Goal: Task Accomplishment & Management: Complete application form

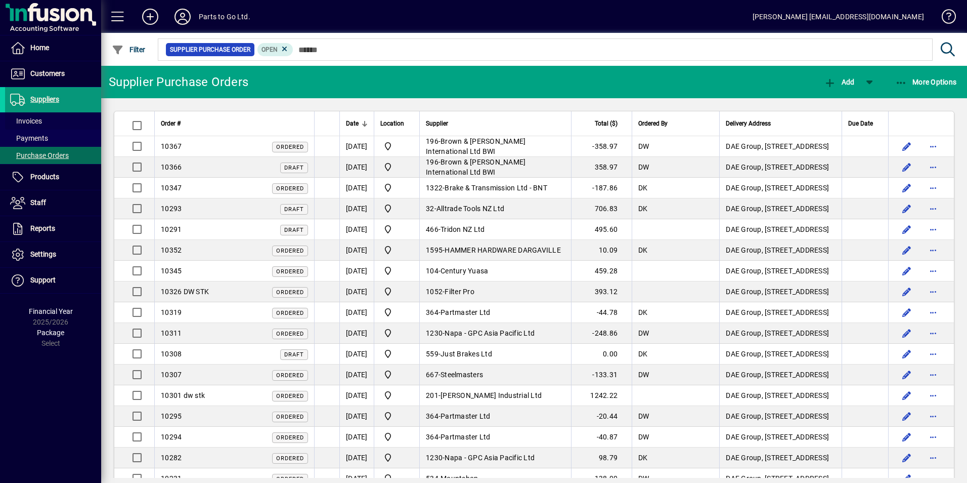
click at [22, 123] on span "Invoices" at bounding box center [26, 121] width 32 height 8
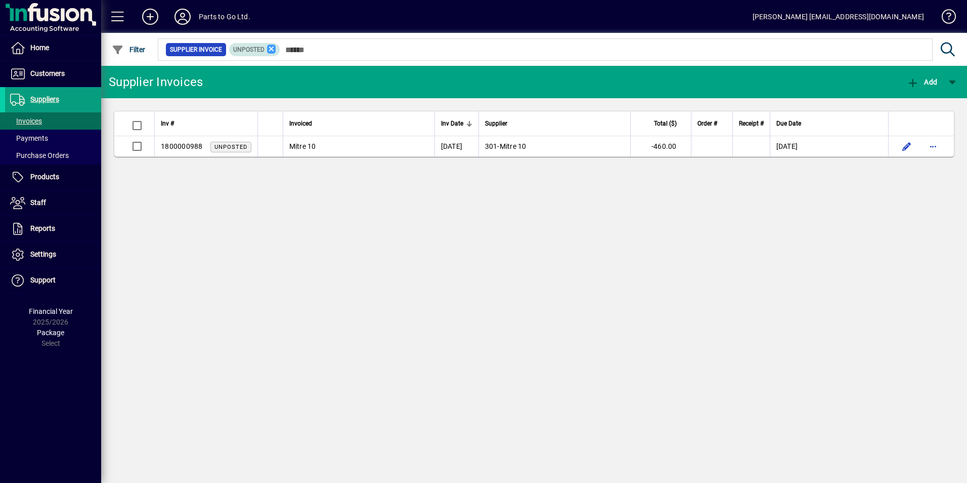
click at [271, 51] on icon at bounding box center [271, 49] width 9 height 9
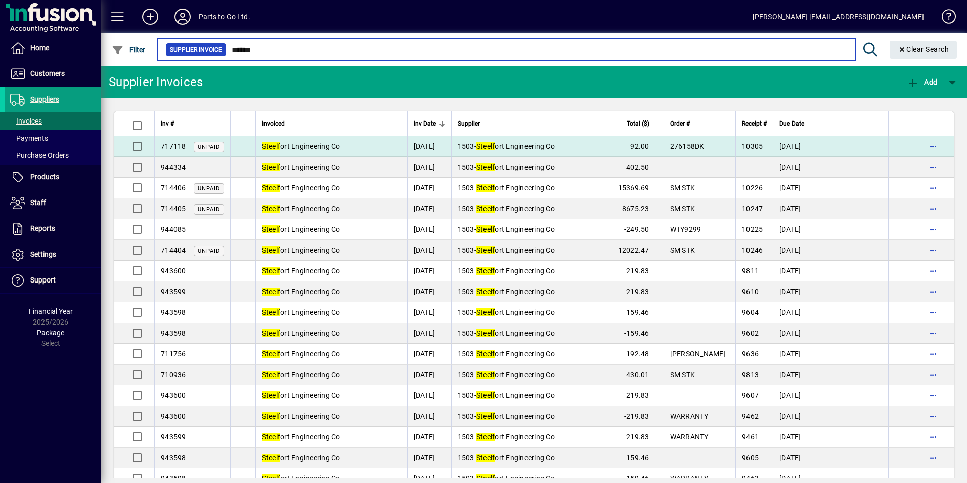
type input "******"
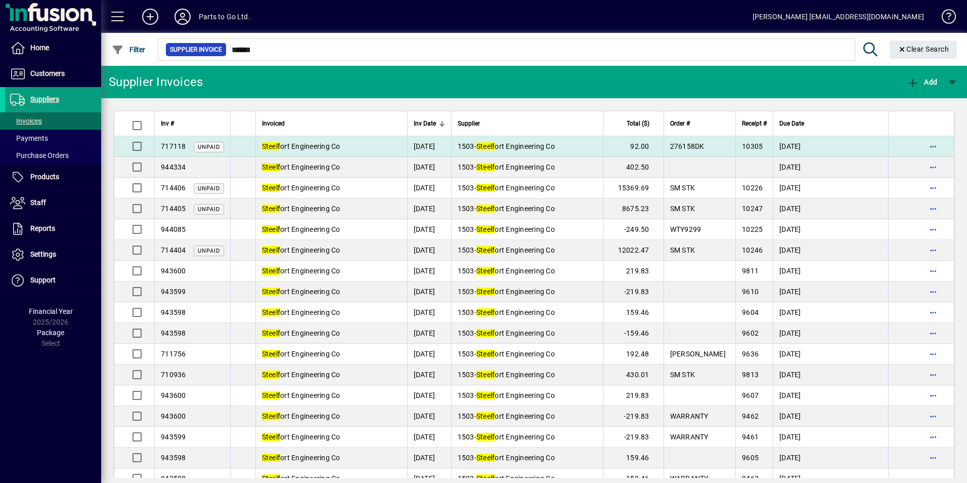
click at [593, 151] on td "1503 - Steelf ort Engineering Co" at bounding box center [527, 146] width 152 height 21
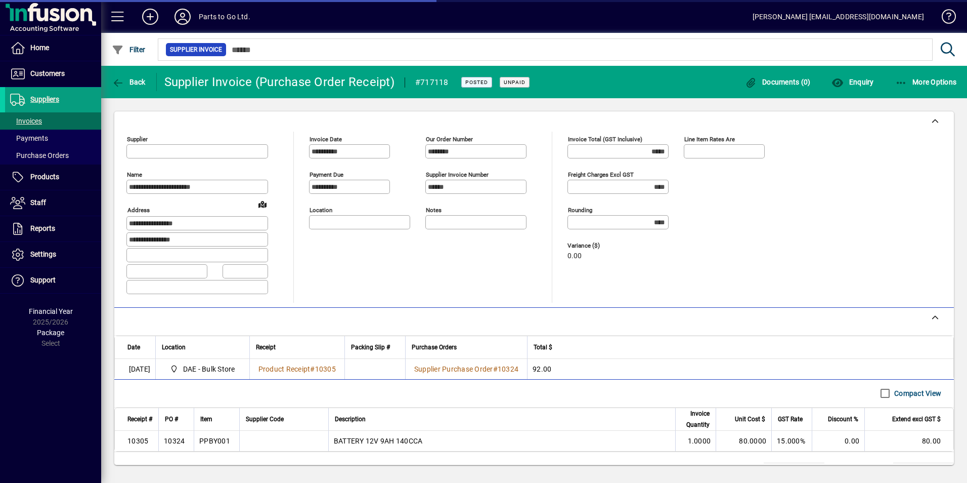
type input "**********"
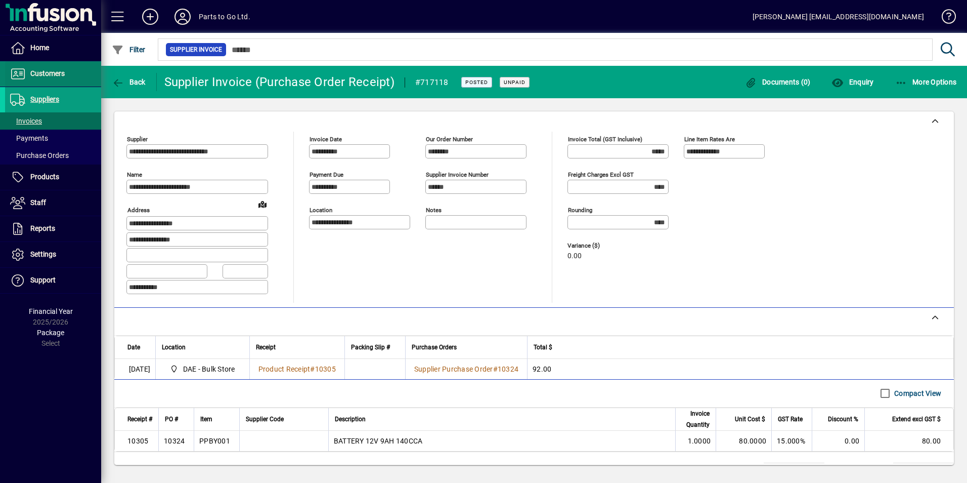
click at [47, 74] on span "Customers" at bounding box center [47, 73] width 34 height 8
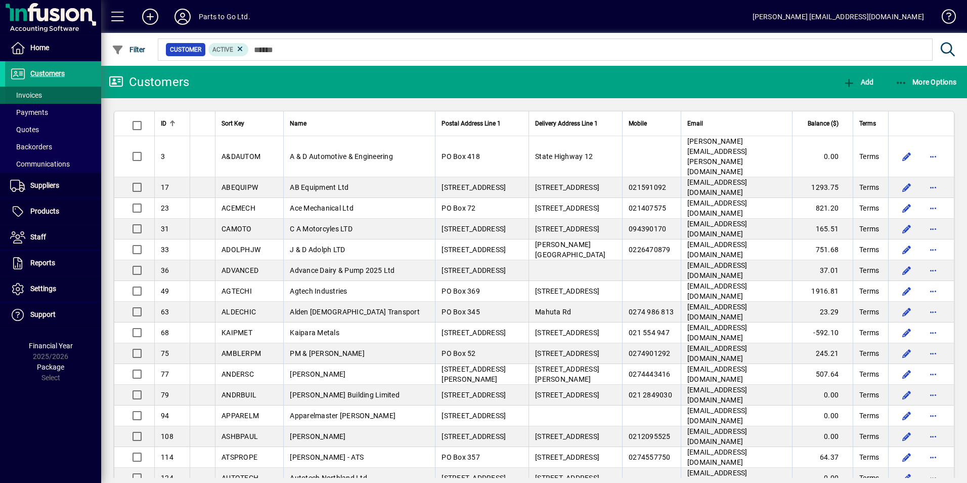
click at [39, 96] on span "Invoices" at bounding box center [26, 95] width 32 height 8
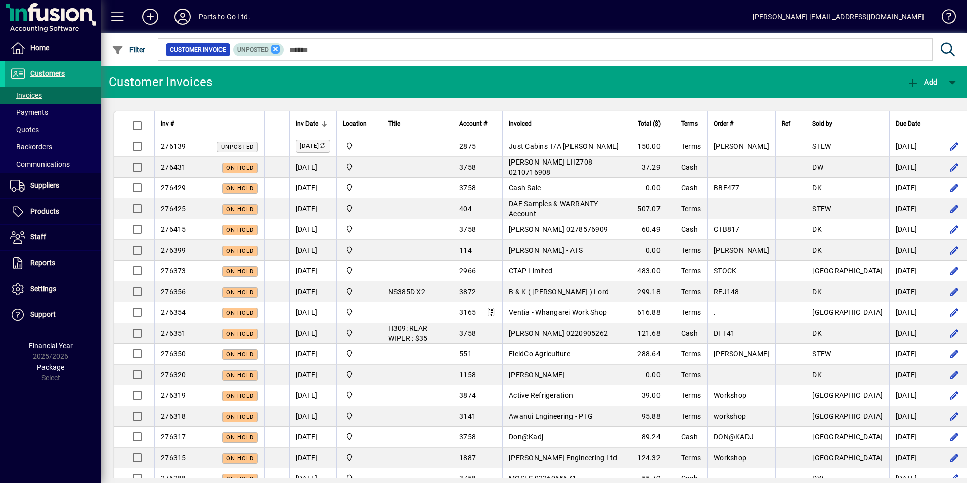
click at [276, 47] on icon at bounding box center [275, 49] width 9 height 9
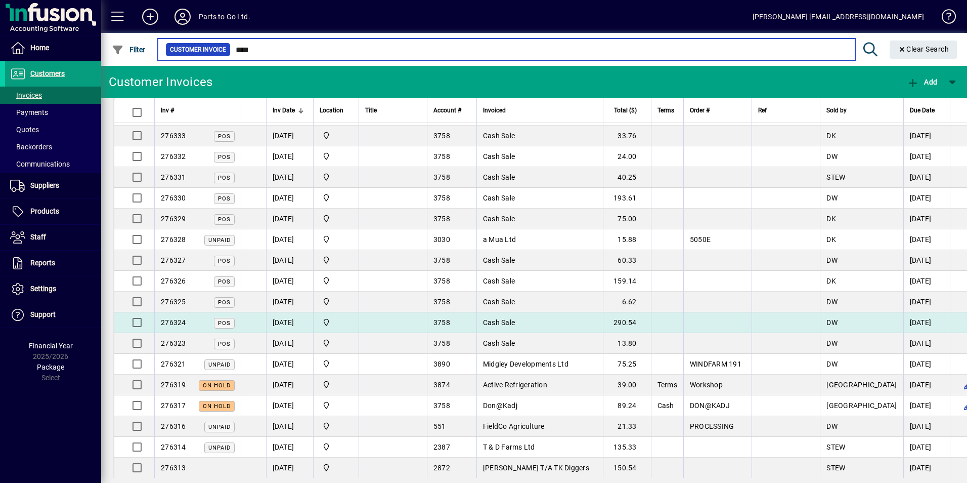
scroll to position [1865, 0]
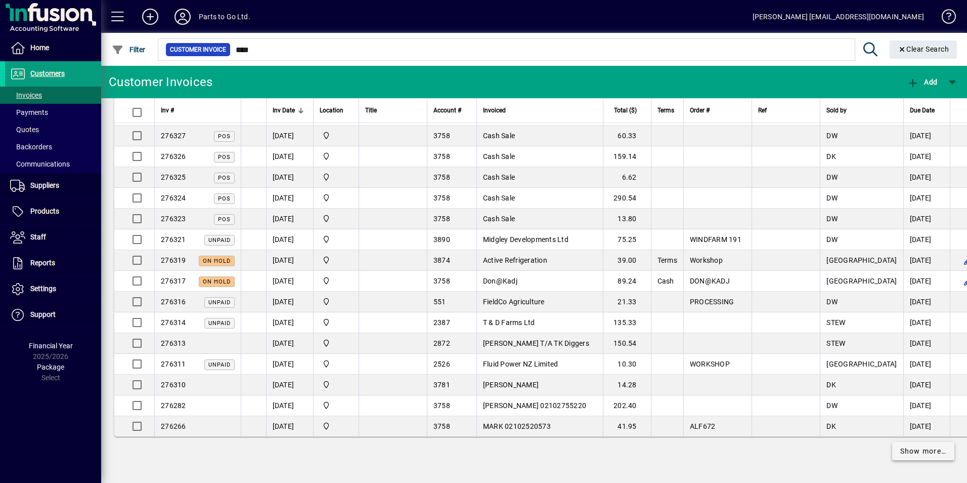
click at [912, 452] on span "Show more…" at bounding box center [923, 451] width 47 height 11
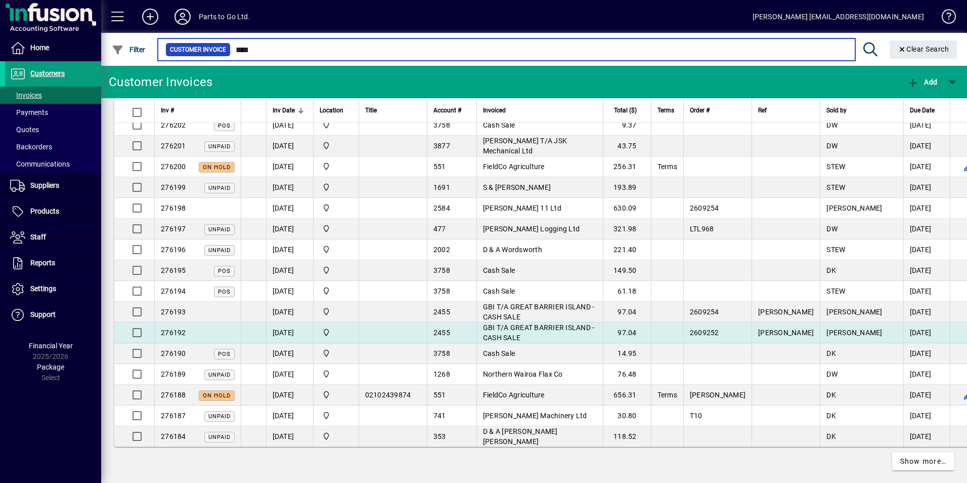
scroll to position [3918, 0]
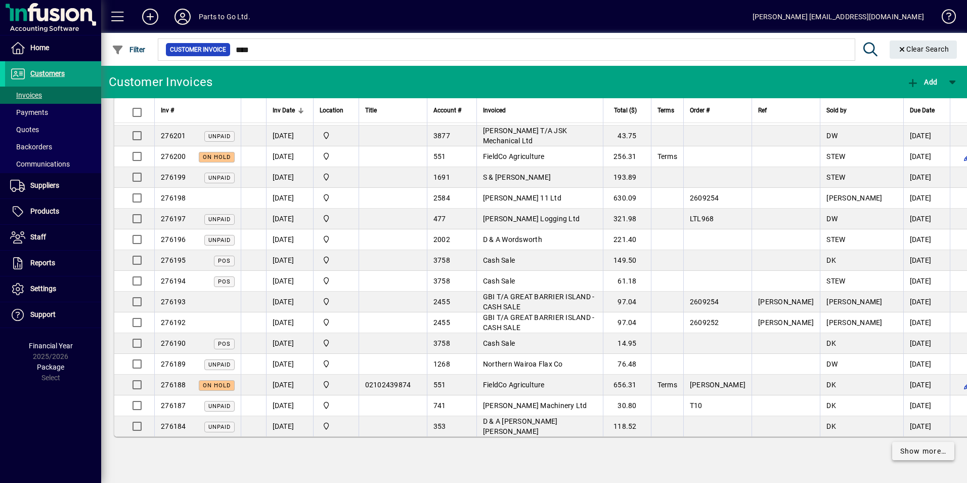
click at [914, 451] on span "Show more…" at bounding box center [923, 451] width 47 height 11
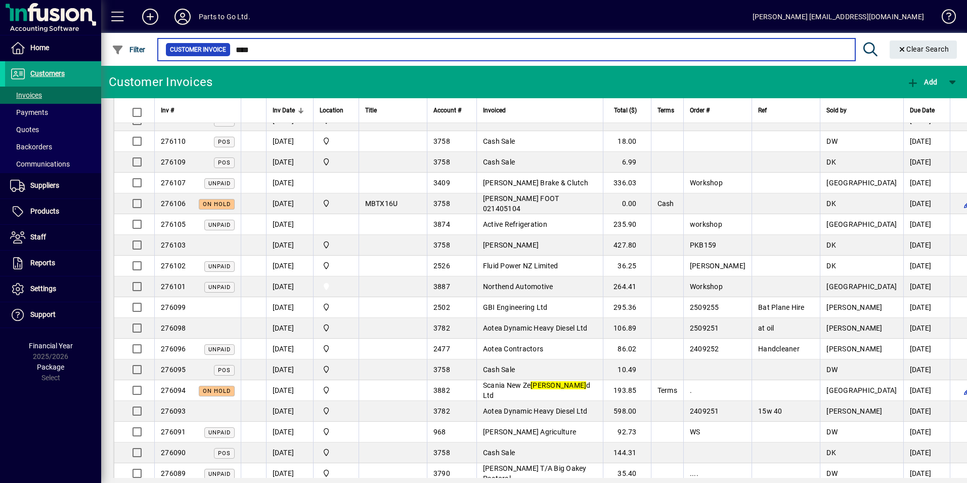
scroll to position [5588, 0]
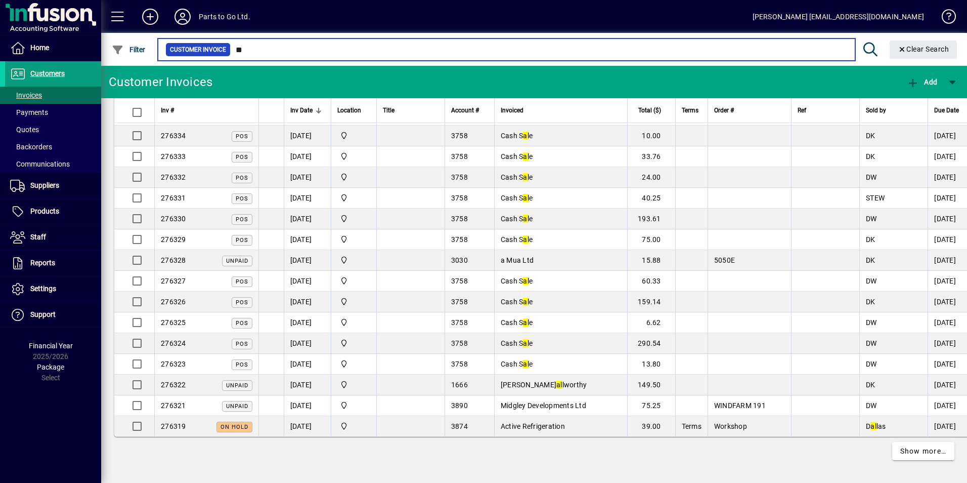
scroll to position [1865, 0]
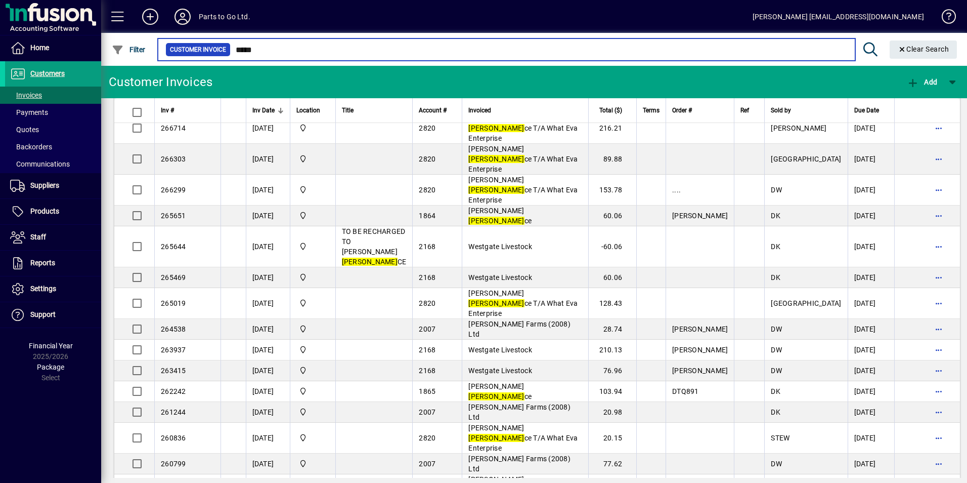
scroll to position [202, 0]
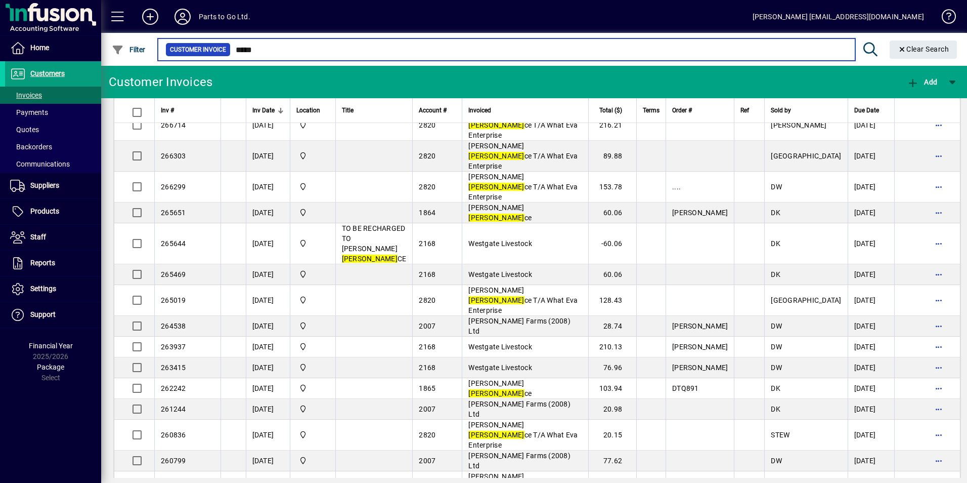
type input "*****"
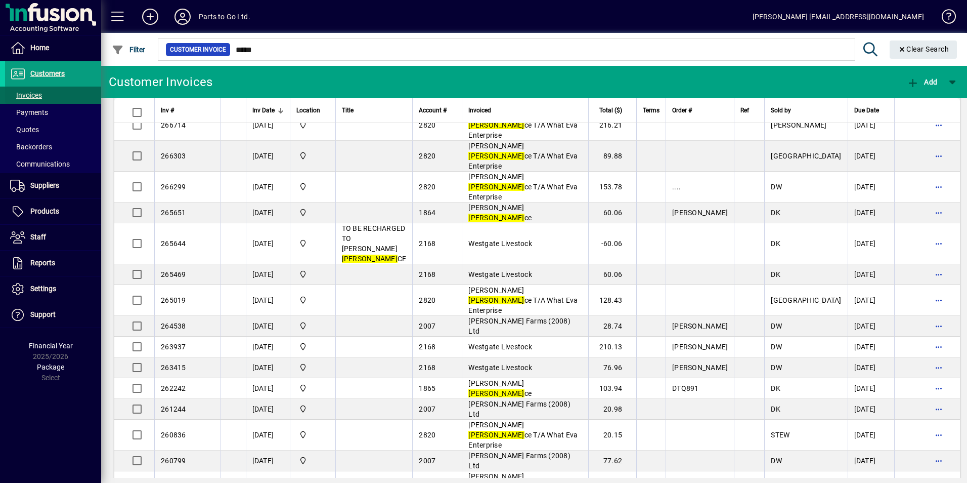
click at [30, 92] on span "Invoices" at bounding box center [26, 95] width 32 height 8
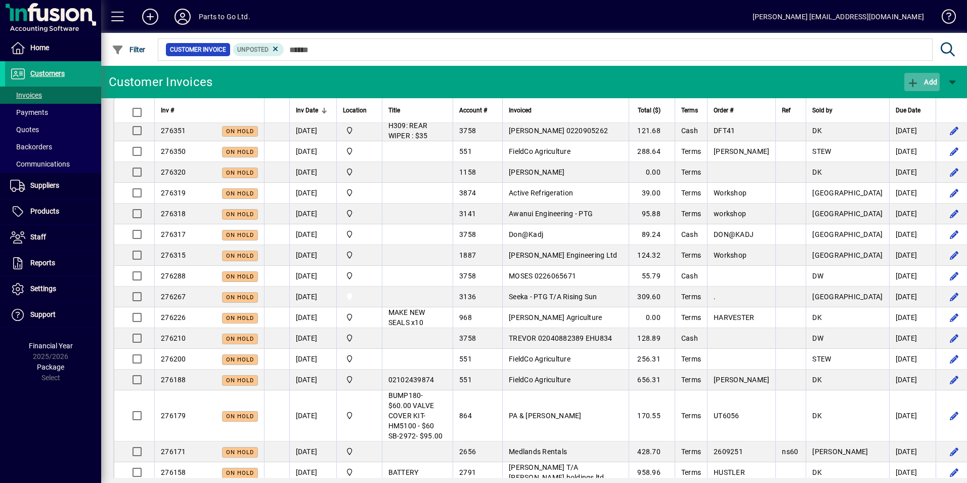
click at [928, 73] on span "button" at bounding box center [921, 82] width 35 height 24
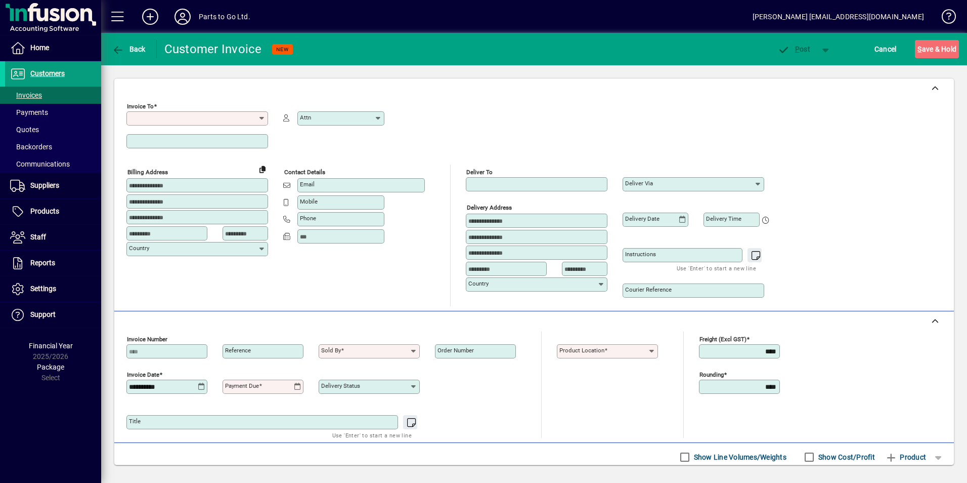
click at [219, 119] on input "Invoice To" at bounding box center [193, 118] width 129 height 8
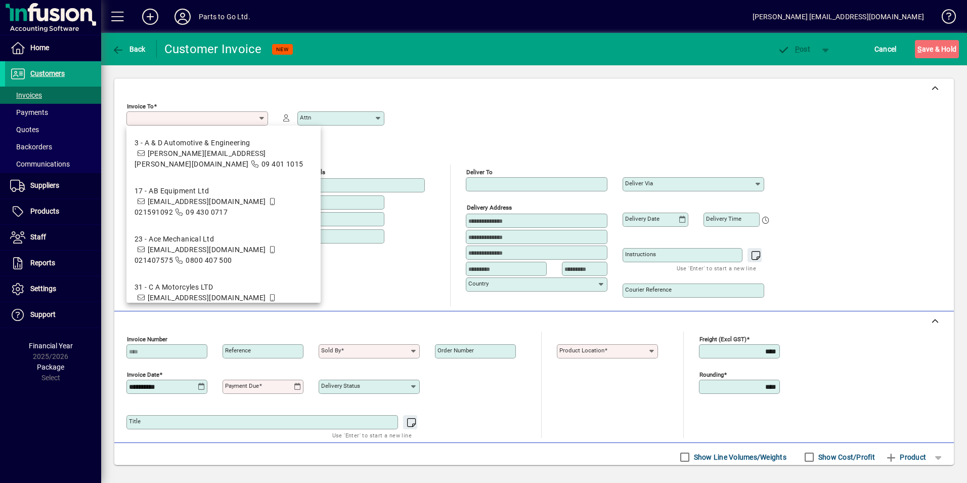
click at [490, 108] on div "Invoice To Required Attn" at bounding box center [455, 132] width 658 height 66
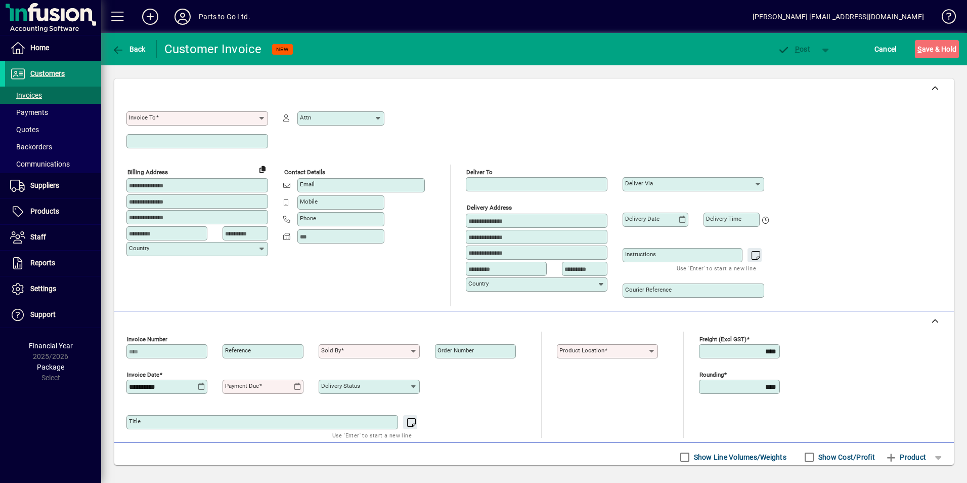
click at [46, 80] on span at bounding box center [53, 74] width 96 height 24
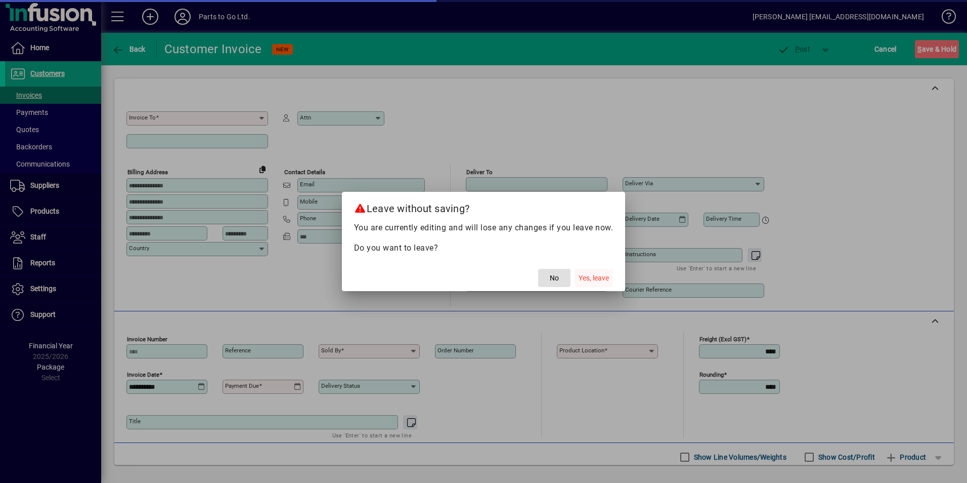
click at [604, 269] on span "button" at bounding box center [594, 278] width 38 height 24
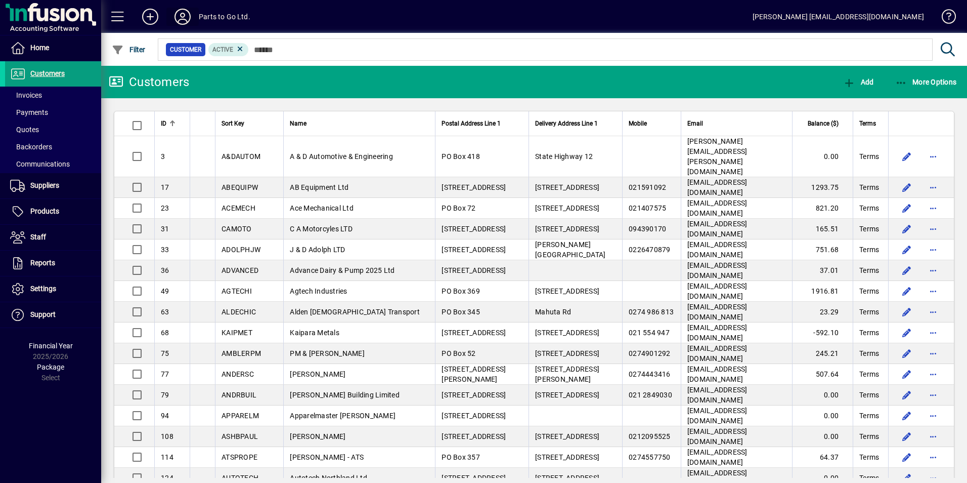
click at [187, 16] on icon at bounding box center [182, 17] width 20 height 16
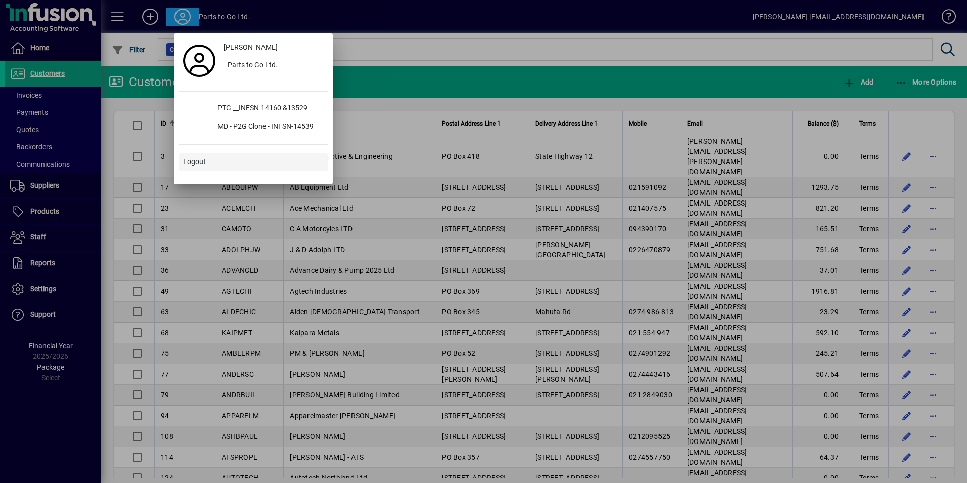
click at [193, 167] on span at bounding box center [253, 162] width 149 height 24
